Goal: Transaction & Acquisition: Subscribe to service/newsletter

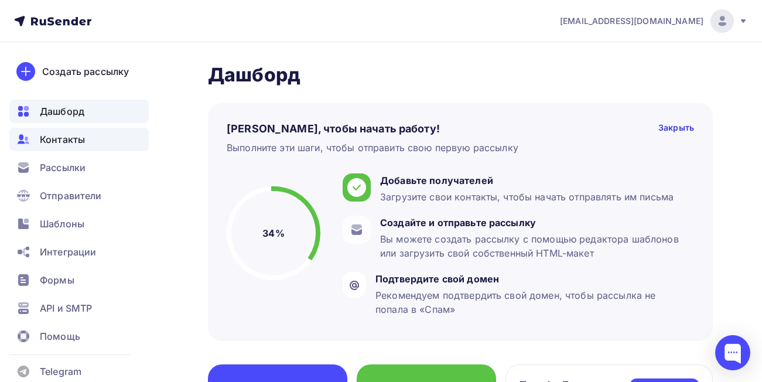
click at [66, 143] on span "Контакты" at bounding box center [62, 139] width 45 height 14
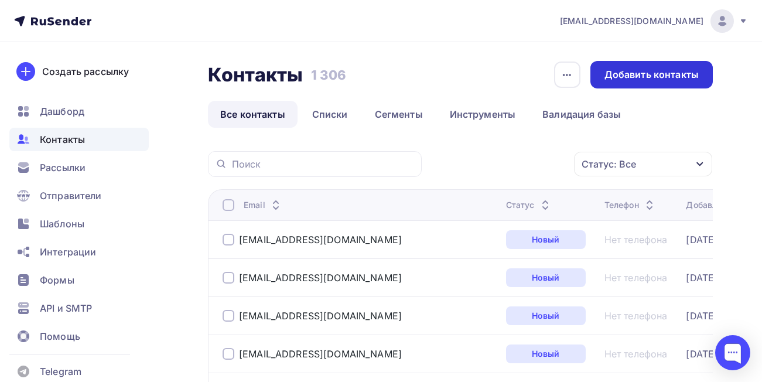
click at [645, 78] on div "Добавить контакты" at bounding box center [652, 74] width 94 height 13
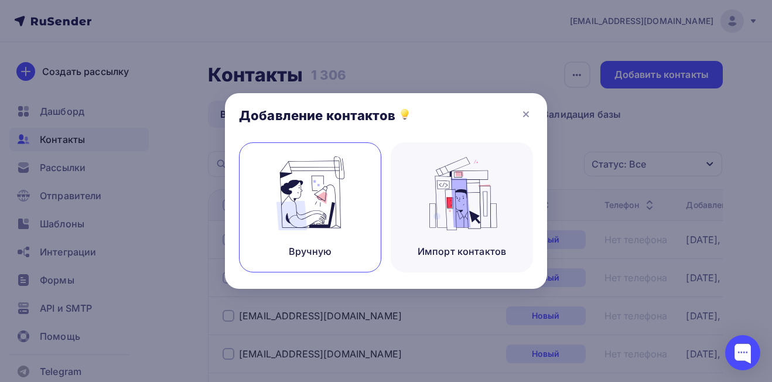
click at [331, 213] on img at bounding box center [310, 193] width 79 height 74
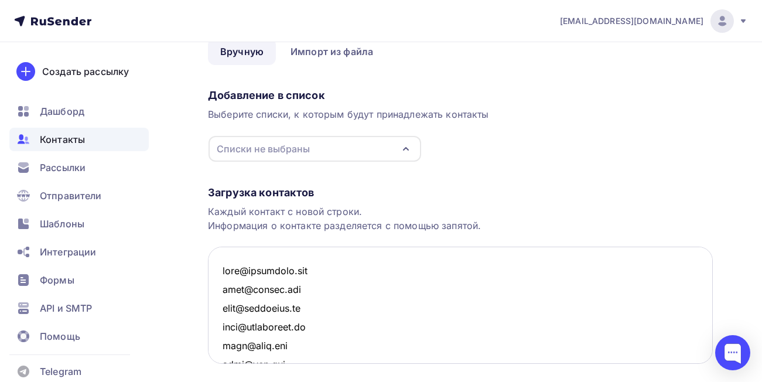
scroll to position [1057, 0]
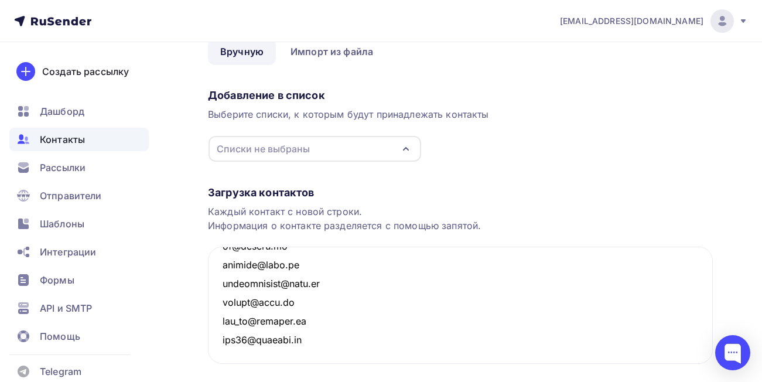
click at [280, 144] on div "Списки не выбраны" at bounding box center [263, 149] width 93 height 14
type textarea "[EMAIL_ADDRESS][DOMAIN_NAME] [EMAIL_ADDRESS][DOMAIN_NAME] [EMAIL_ADDRESS][DOMAI…"
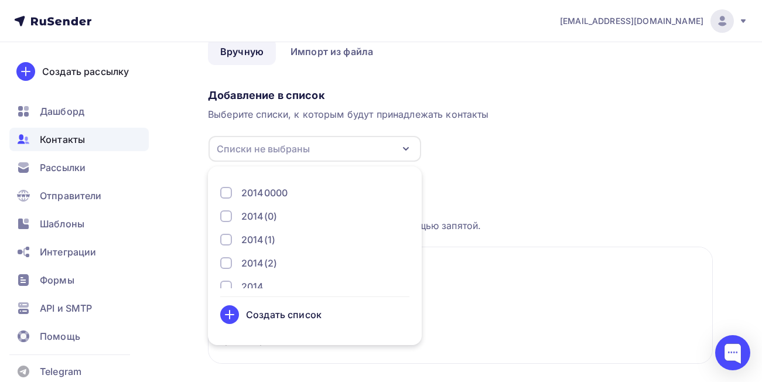
click at [258, 315] on div "Создать список" at bounding box center [284, 315] width 76 height 14
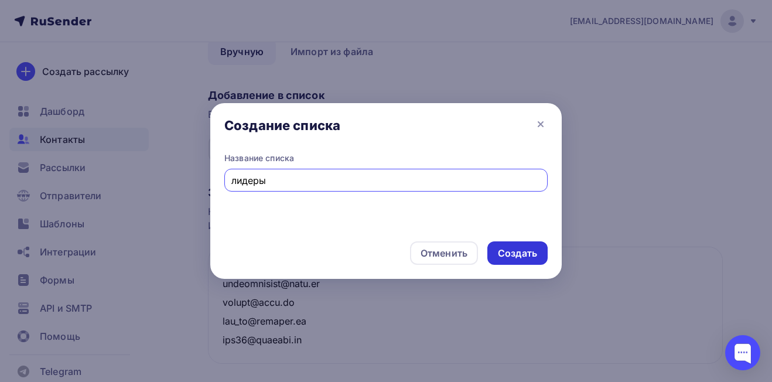
type input "лидеры"
click at [533, 254] on div "Создать" at bounding box center [517, 253] width 39 height 13
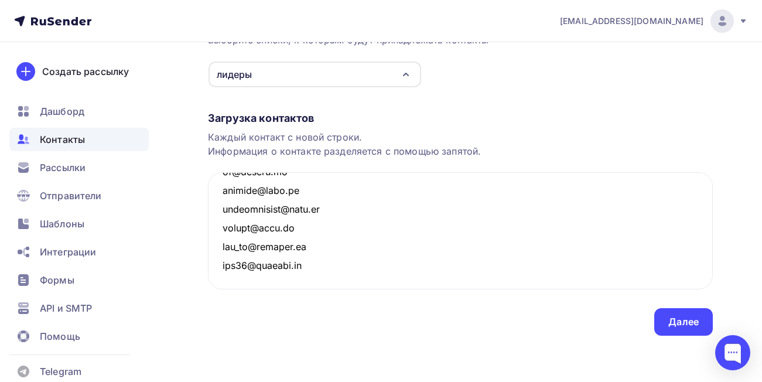
scroll to position [134, 0]
click at [670, 316] on div "Далее" at bounding box center [684, 321] width 30 height 13
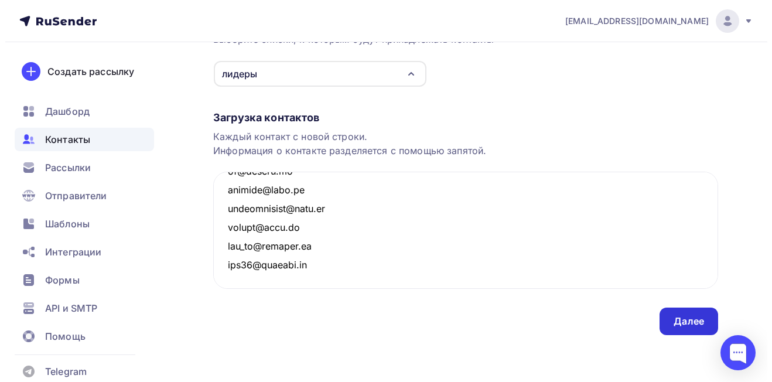
scroll to position [0, 0]
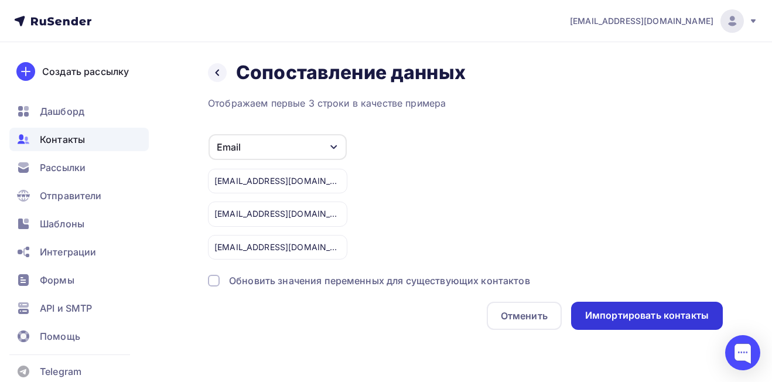
click at [594, 310] on div "Импортировать контакты" at bounding box center [647, 315] width 124 height 13
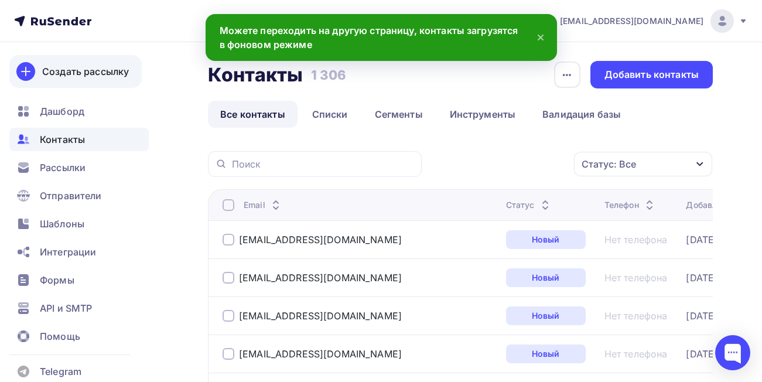
click at [84, 73] on div "Создать рассылку" at bounding box center [85, 71] width 87 height 14
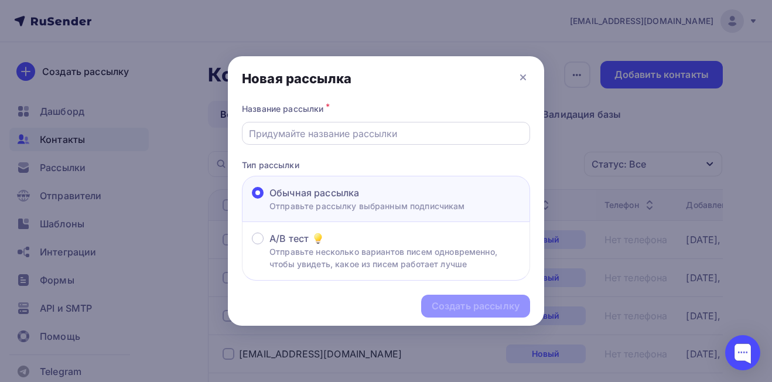
click at [324, 132] on input "text" at bounding box center [386, 134] width 275 height 14
click at [280, 134] on input "text" at bounding box center [386, 134] width 275 height 14
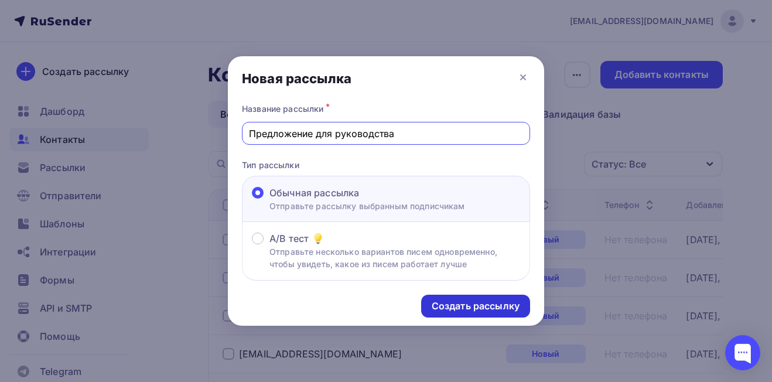
type input "Предложение для руководства"
click at [488, 305] on div "Создать рассылку" at bounding box center [476, 305] width 88 height 13
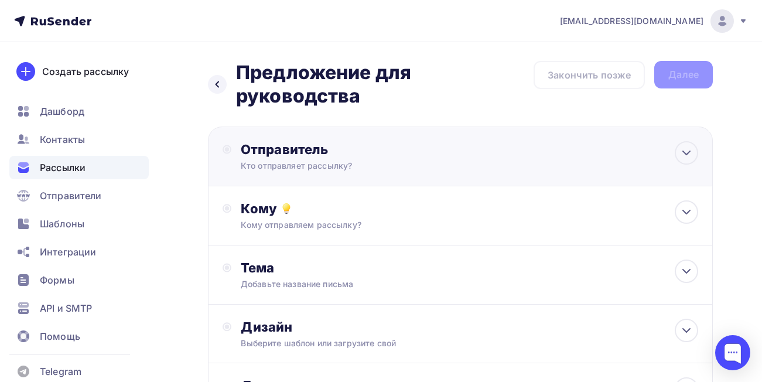
click at [394, 161] on div "Кто отправляет рассылку?" at bounding box center [355, 166] width 229 height 12
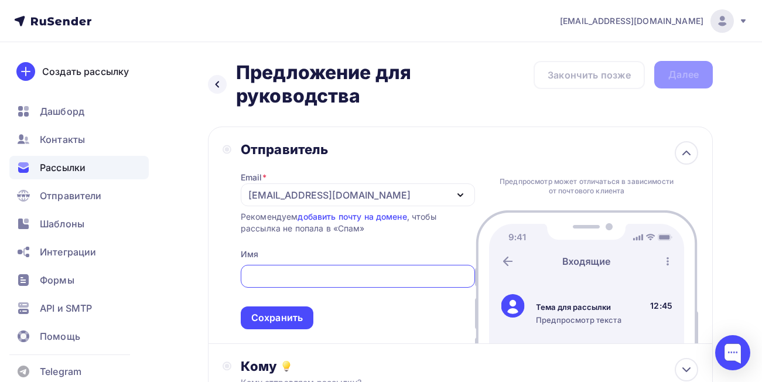
click at [328, 277] on input "text" at bounding box center [357, 277] width 221 height 14
type input "[EMAIL_ADDRESS][DOMAIN_NAME]"
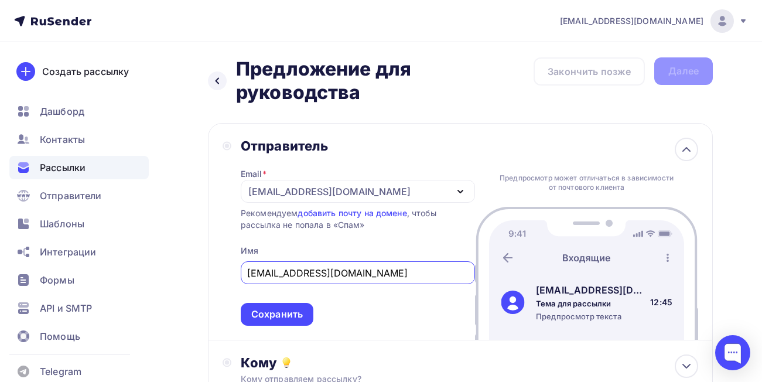
scroll to position [117, 0]
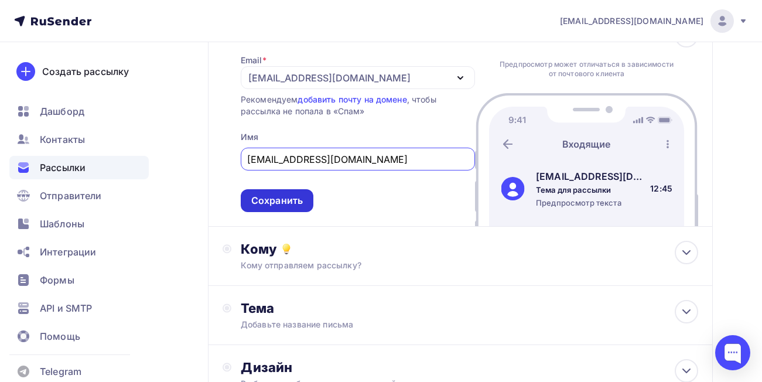
click at [297, 202] on div "Сохранить" at bounding box center [277, 200] width 52 height 13
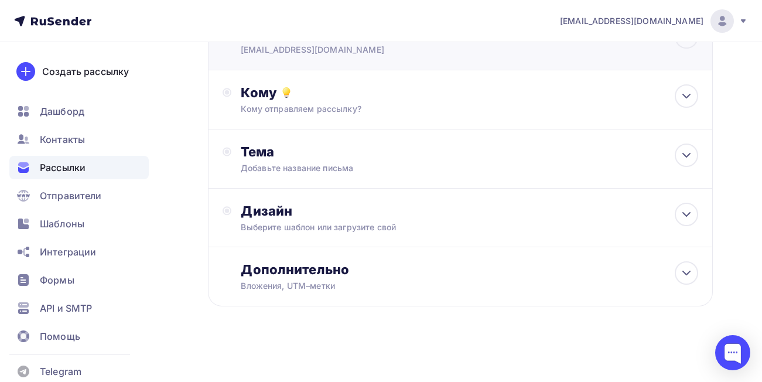
scroll to position [116, 0]
click at [341, 105] on div "Кому отправляем рассылку?" at bounding box center [447, 109] width 412 height 12
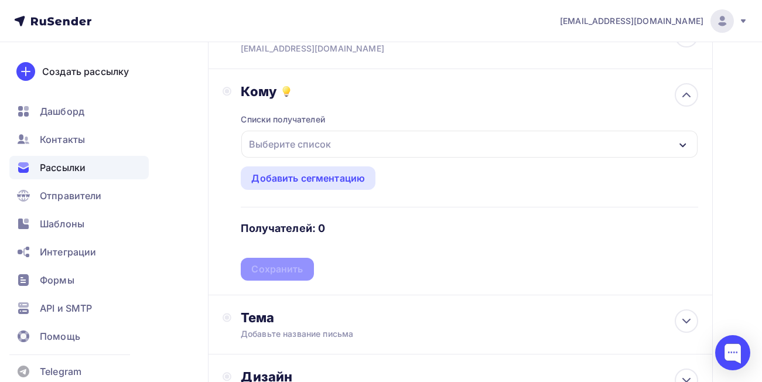
click at [343, 146] on div "Выберите список" at bounding box center [469, 144] width 457 height 27
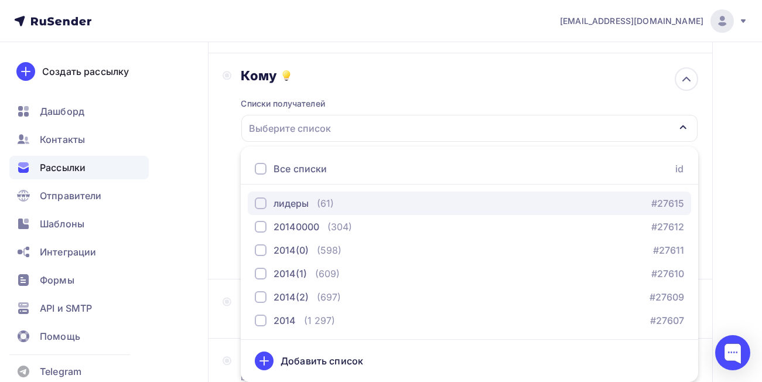
click at [262, 201] on div "button" at bounding box center [261, 204] width 12 height 12
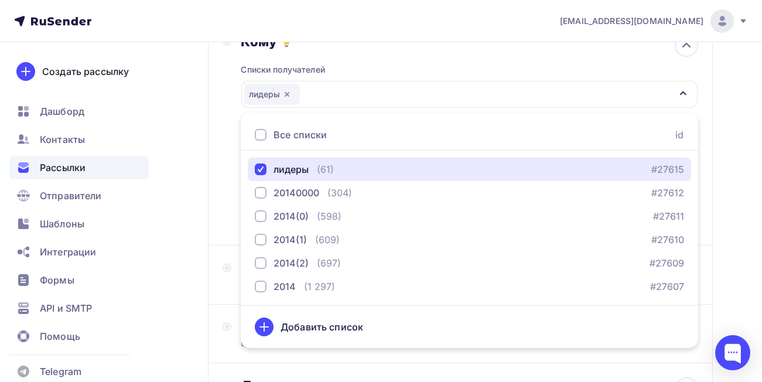
scroll to position [166, 0]
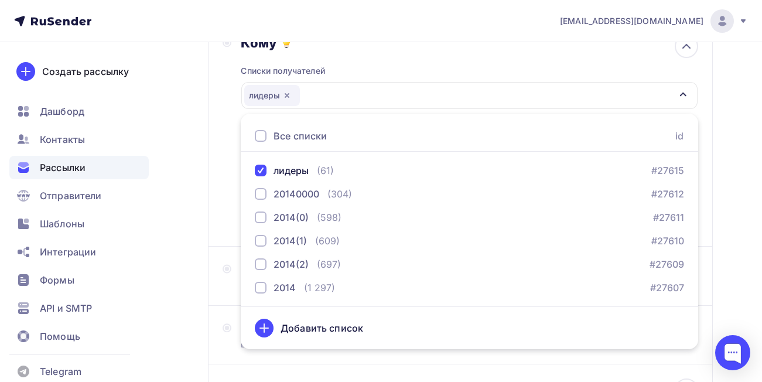
click at [230, 204] on div "Кому Списки получателей лидеры Все списки id лидеры (61) #27615 20140000 (304) …" at bounding box center [461, 134] width 476 height 198
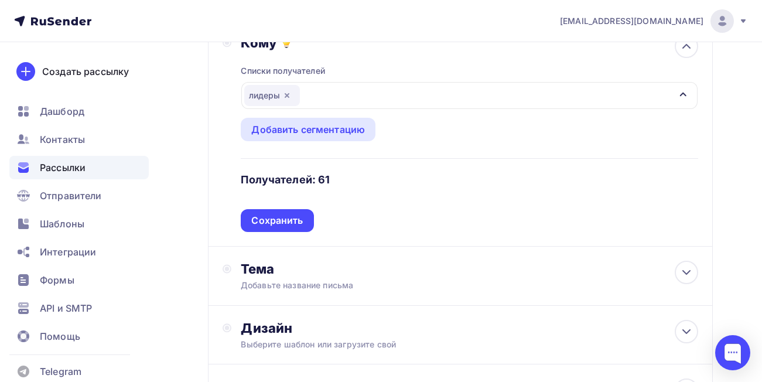
scroll to position [107, 0]
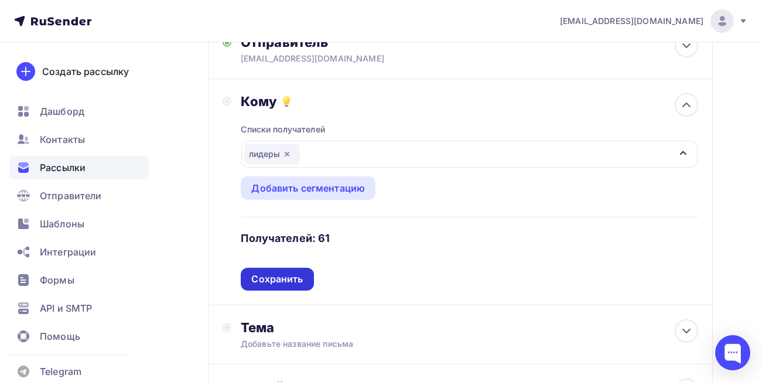
click at [292, 275] on div "Сохранить" at bounding box center [277, 279] width 52 height 13
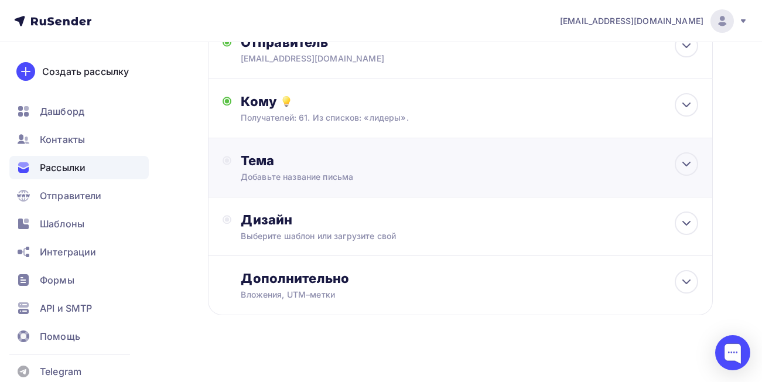
click at [413, 172] on div "Добавьте название письма" at bounding box center [345, 177] width 209 height 12
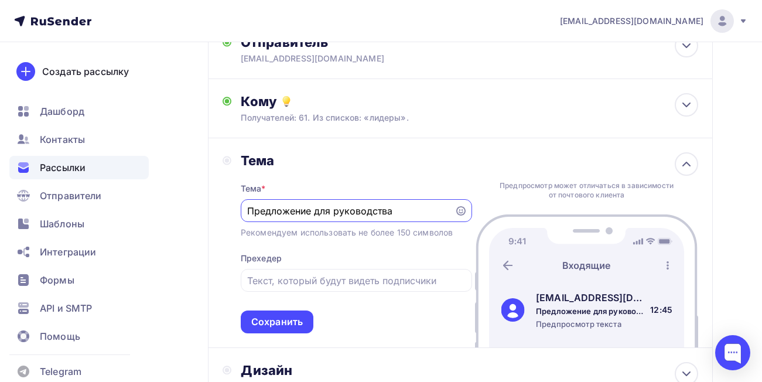
scroll to position [166, 0]
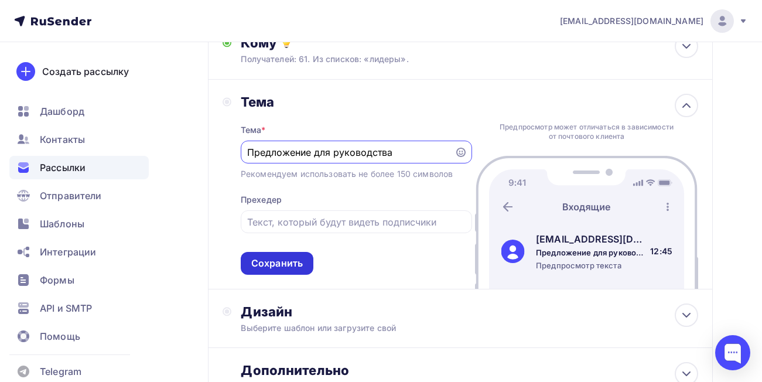
type input "Предложение для руководства"
click at [292, 262] on div "Сохранить" at bounding box center [277, 263] width 52 height 13
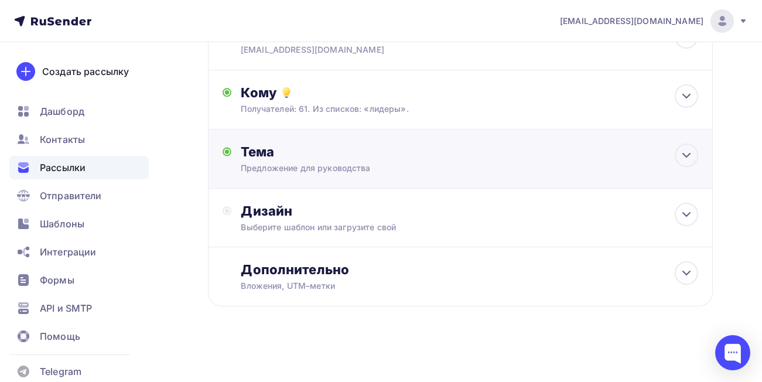
scroll to position [116, 0]
click at [273, 219] on div "Дизайн" at bounding box center [470, 211] width 458 height 16
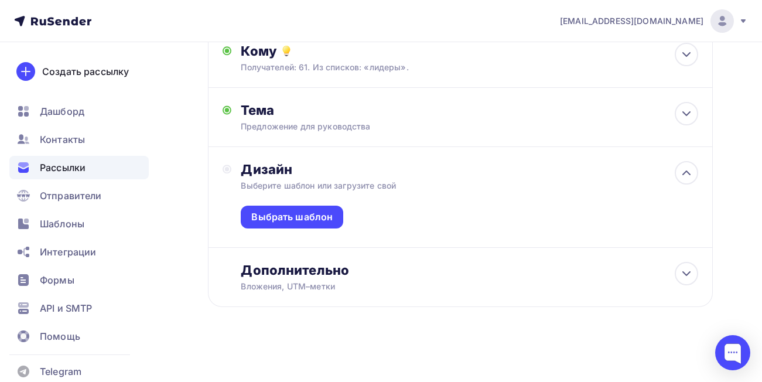
scroll to position [158, 0]
click at [294, 216] on div "Выбрать шаблон" at bounding box center [291, 216] width 81 height 13
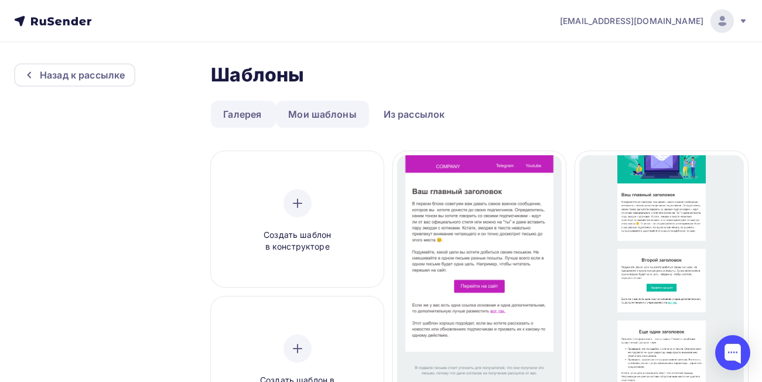
click at [340, 120] on link "Мои шаблоны" at bounding box center [322, 114] width 93 height 27
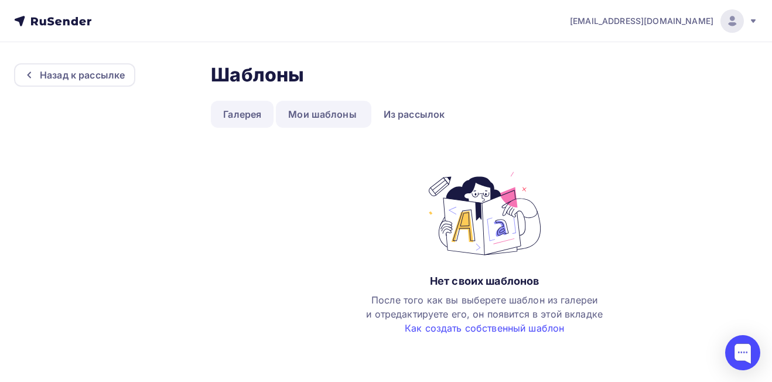
click at [246, 110] on link "Галерея" at bounding box center [242, 114] width 63 height 27
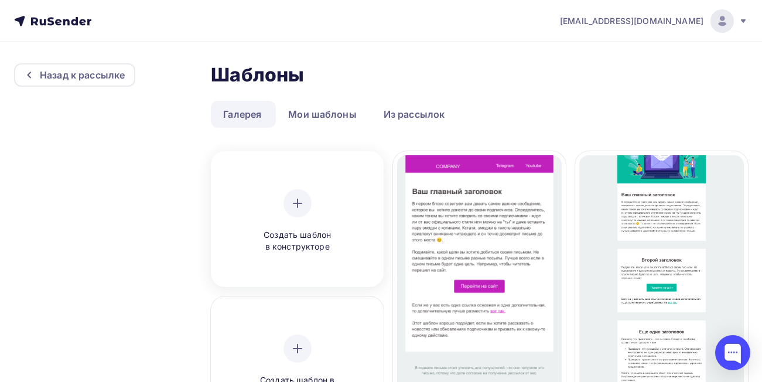
click at [300, 207] on icon at bounding box center [298, 203] width 14 height 14
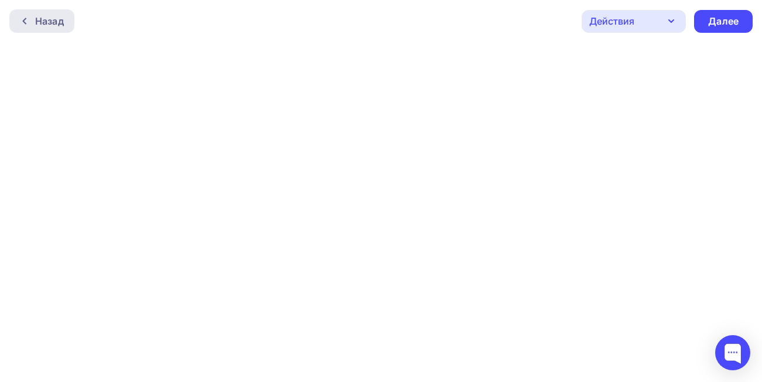
click at [49, 18] on div "Назад" at bounding box center [49, 21] width 29 height 14
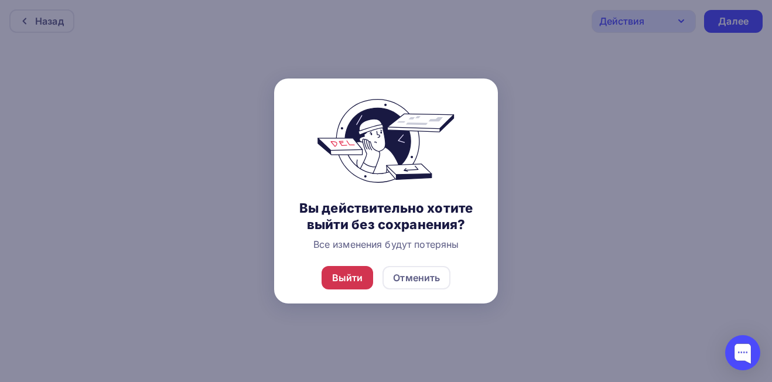
click at [341, 276] on div "Выйти" at bounding box center [347, 278] width 31 height 14
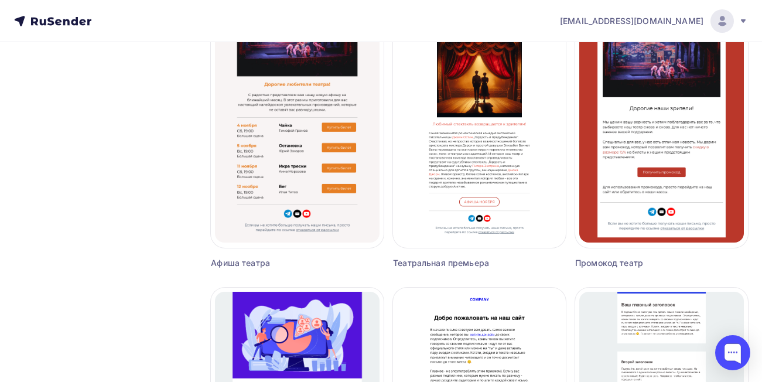
scroll to position [996, 0]
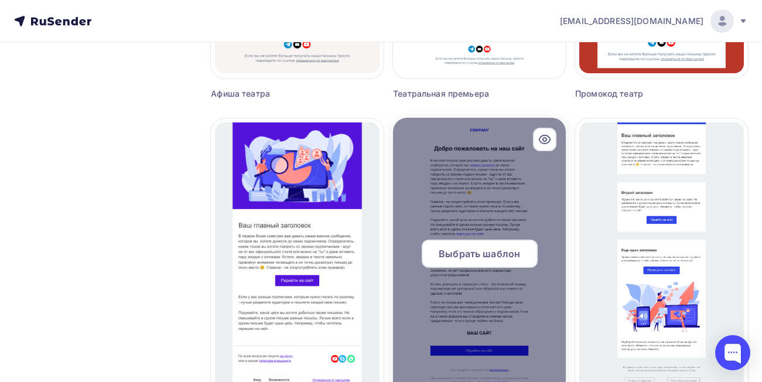
click at [484, 262] on div "Выбрать шаблон" at bounding box center [480, 254] width 116 height 28
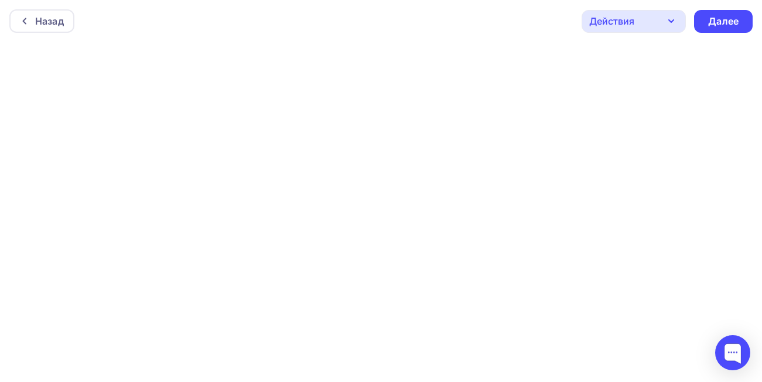
scroll to position [3, 0]
click at [729, 15] on div "Далее" at bounding box center [724, 18] width 30 height 13
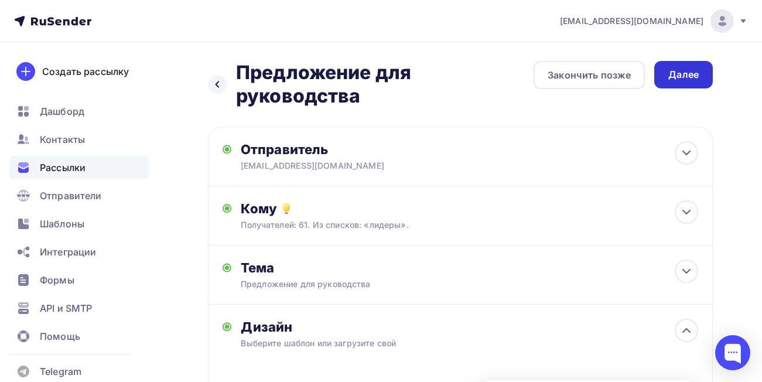
click at [683, 74] on div "Далее" at bounding box center [684, 74] width 30 height 13
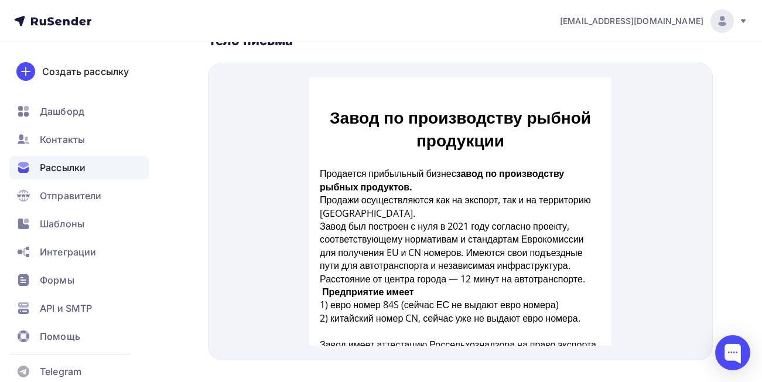
click at [666, 180] on div at bounding box center [460, 212] width 505 height 298
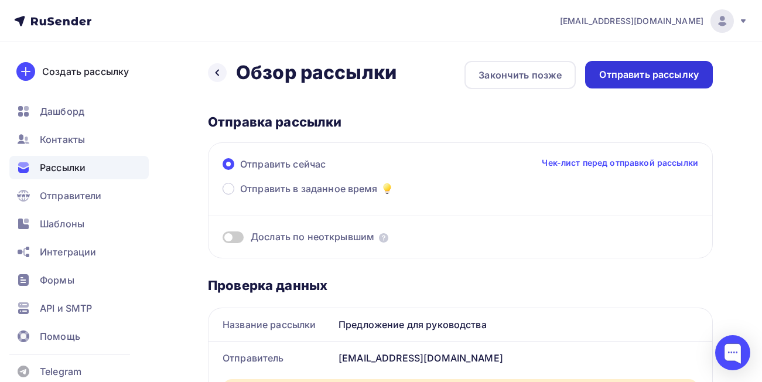
click at [646, 77] on div "Отправить рассылку" at bounding box center [650, 74] width 100 height 13
